Goal: Information Seeking & Learning: Learn about a topic

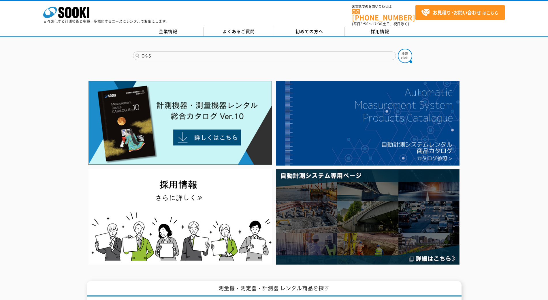
type input "OK-S"
click at [398, 49] on button at bounding box center [405, 56] width 14 height 14
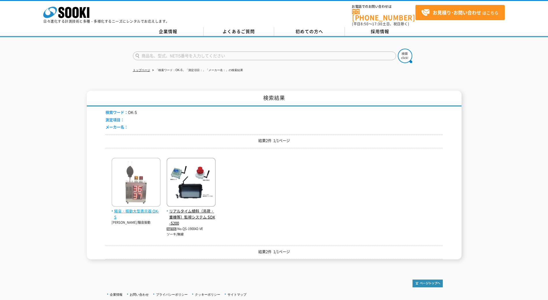
click at [141, 173] on img at bounding box center [136, 183] width 49 height 50
